Goal: Check status: Check status

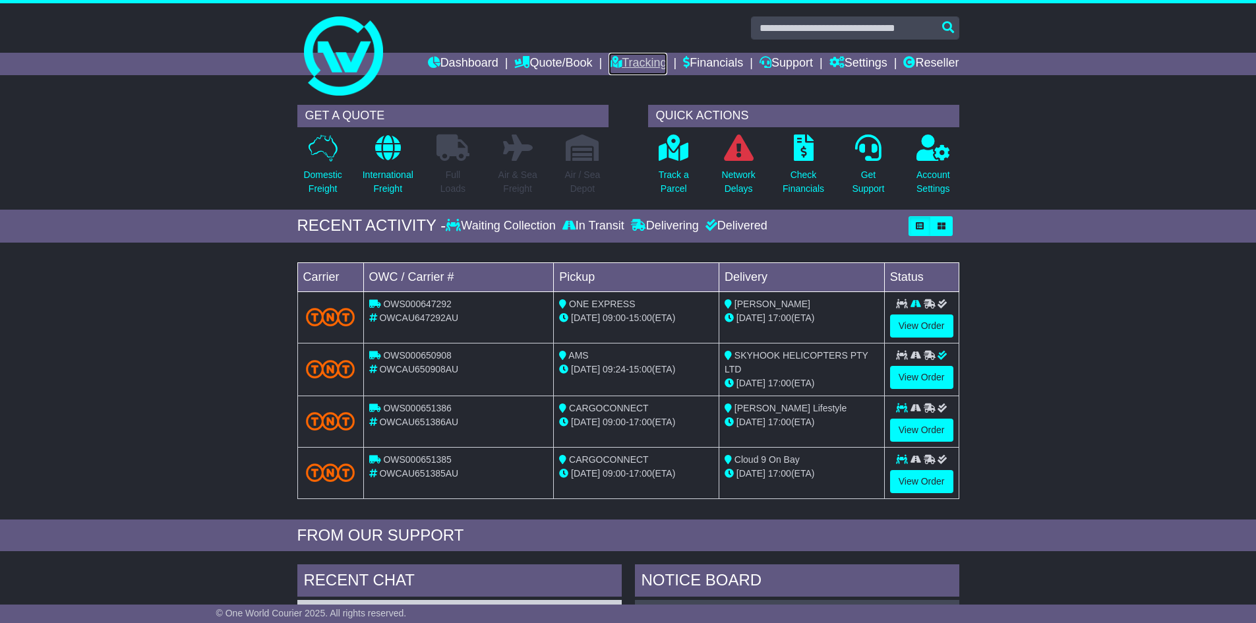
click at [612, 54] on link "Tracking" at bounding box center [637, 64] width 58 height 22
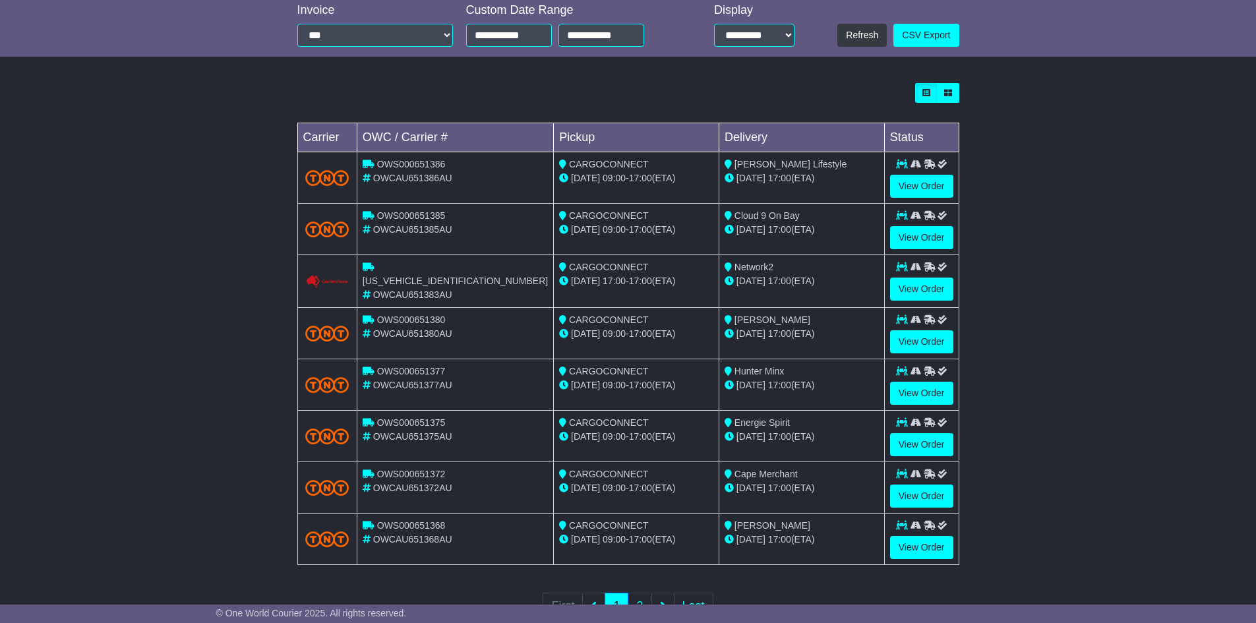
scroll to position [330, 0]
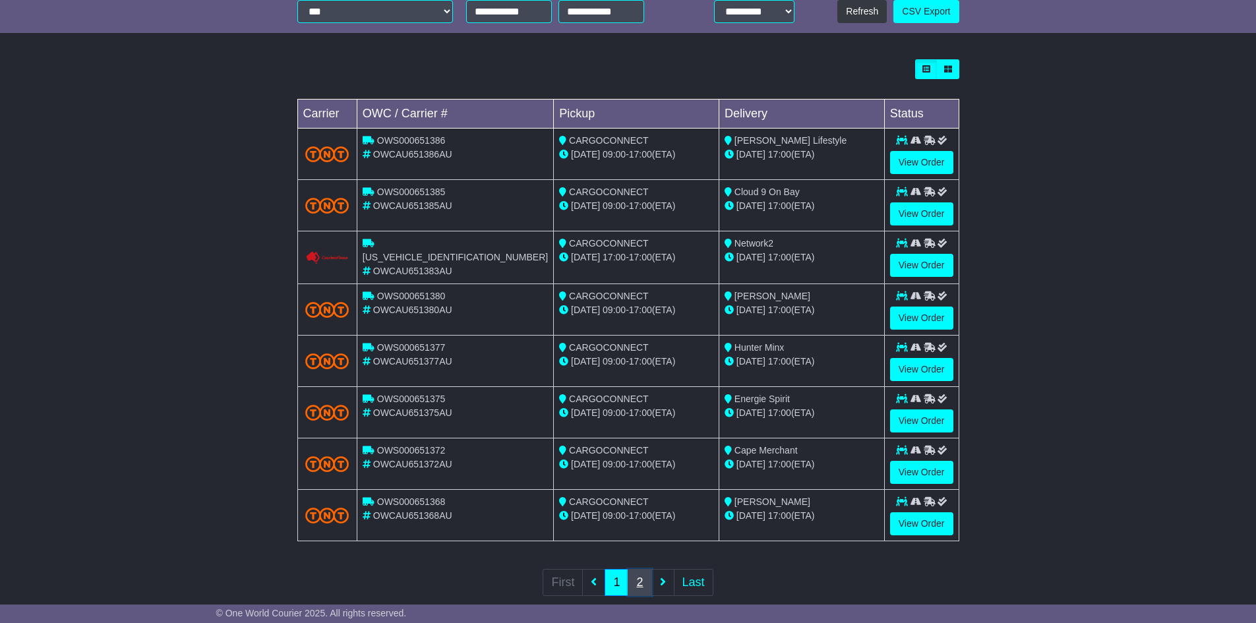
click at [642, 577] on link "2" at bounding box center [639, 582] width 24 height 27
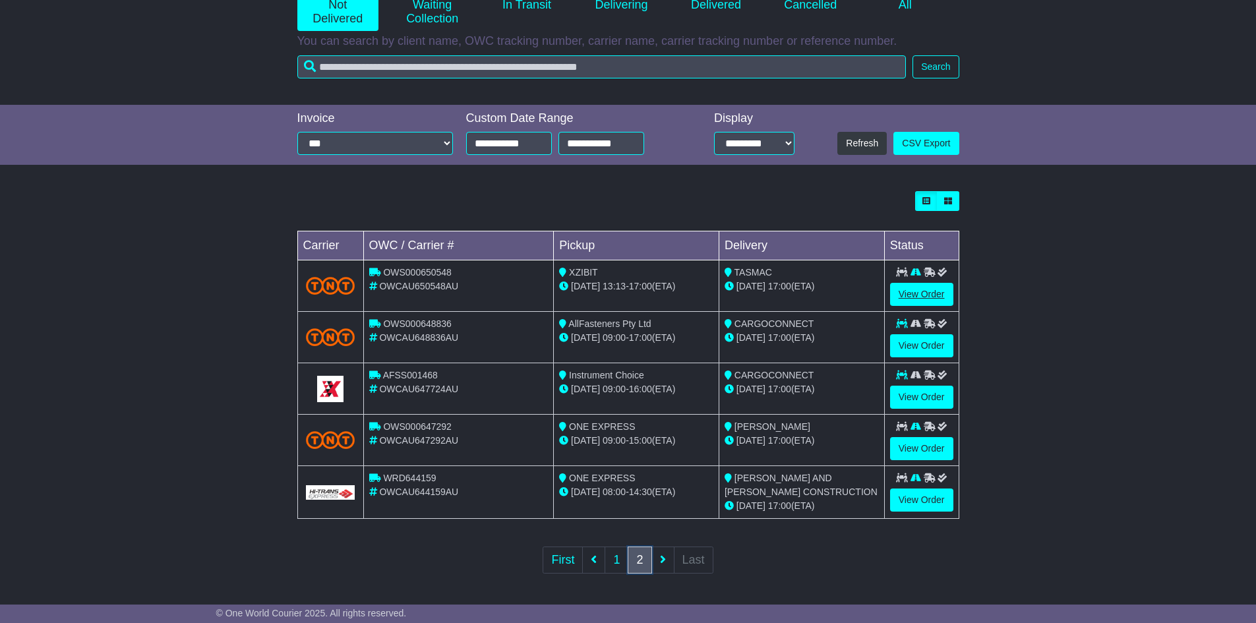
scroll to position [199, 0]
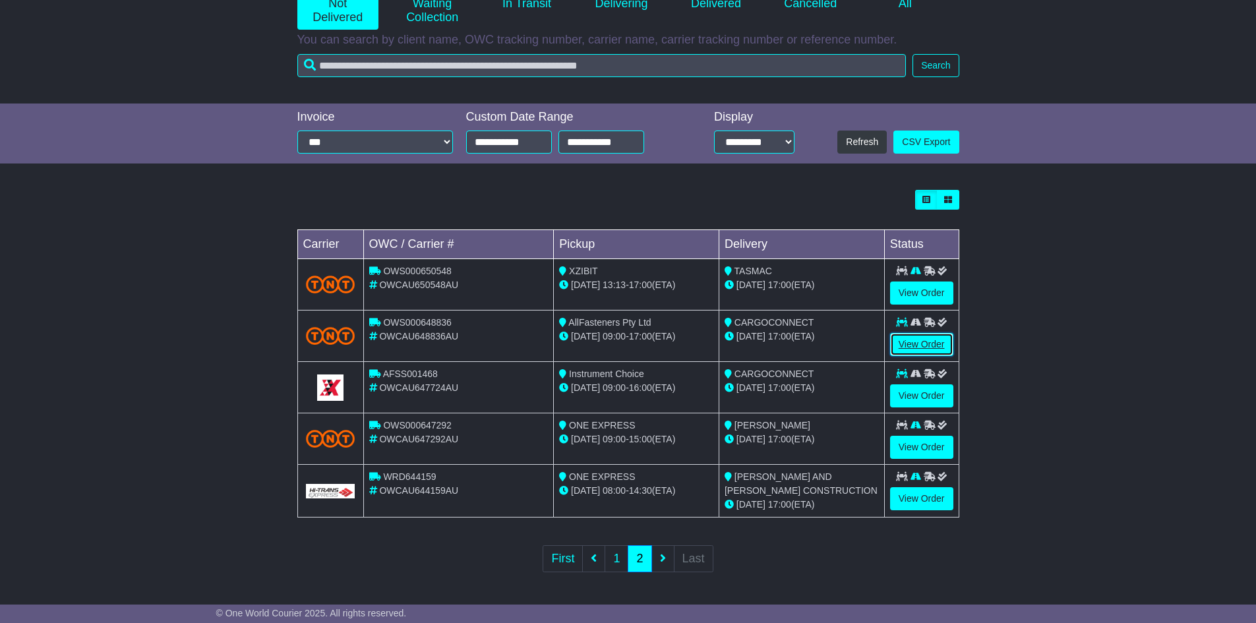
click at [913, 346] on link "View Order" at bounding box center [921, 344] width 63 height 23
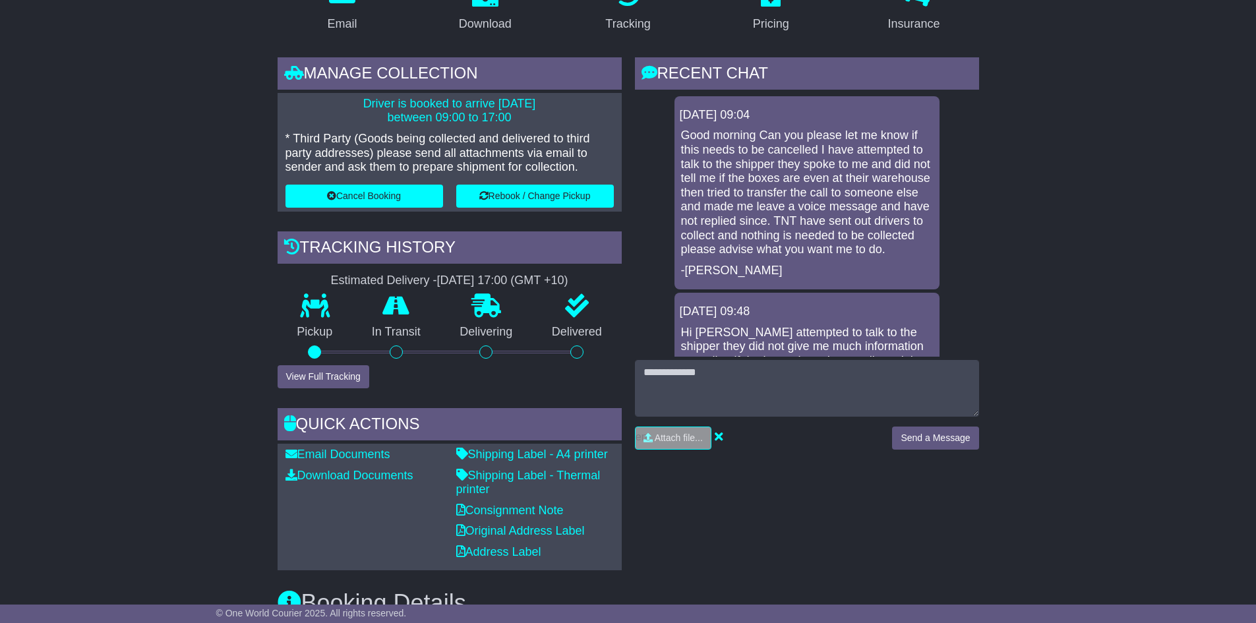
scroll to position [395, 0]
